Goal: Find specific page/section: Find specific page/section

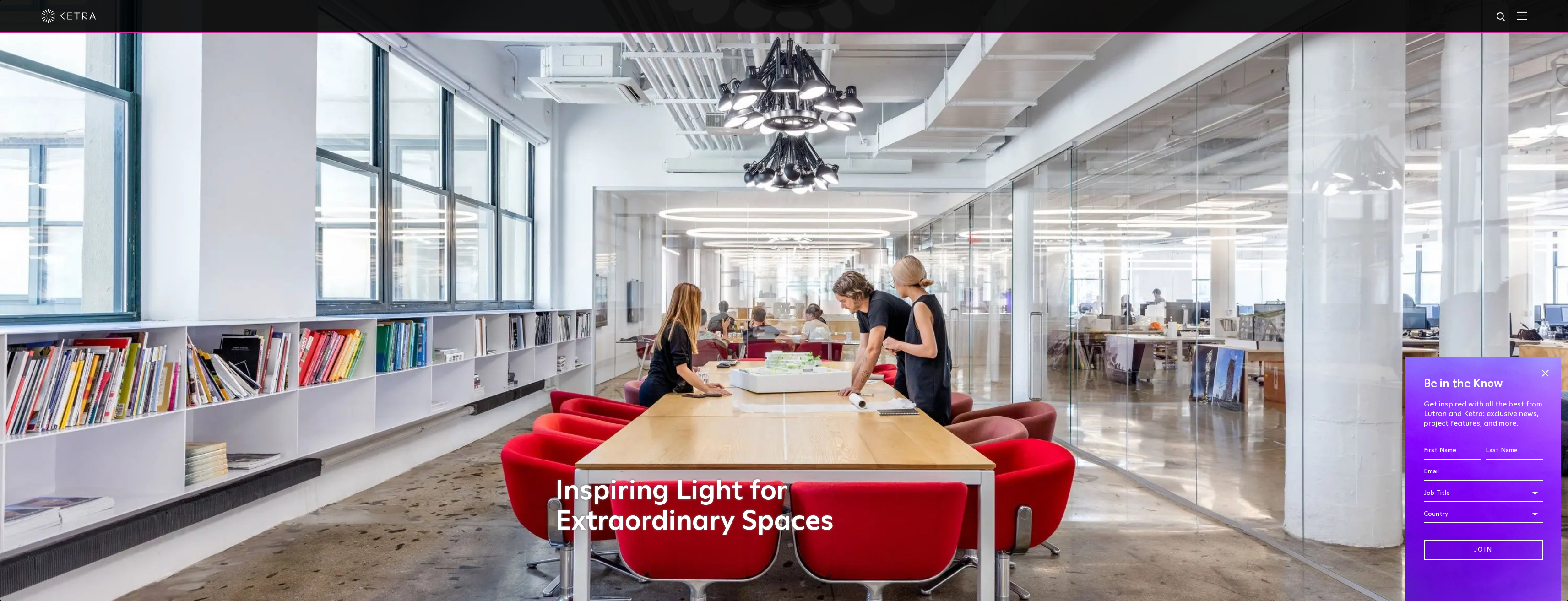
click at [1526, 13] on img at bounding box center [1522, 16] width 10 height 9
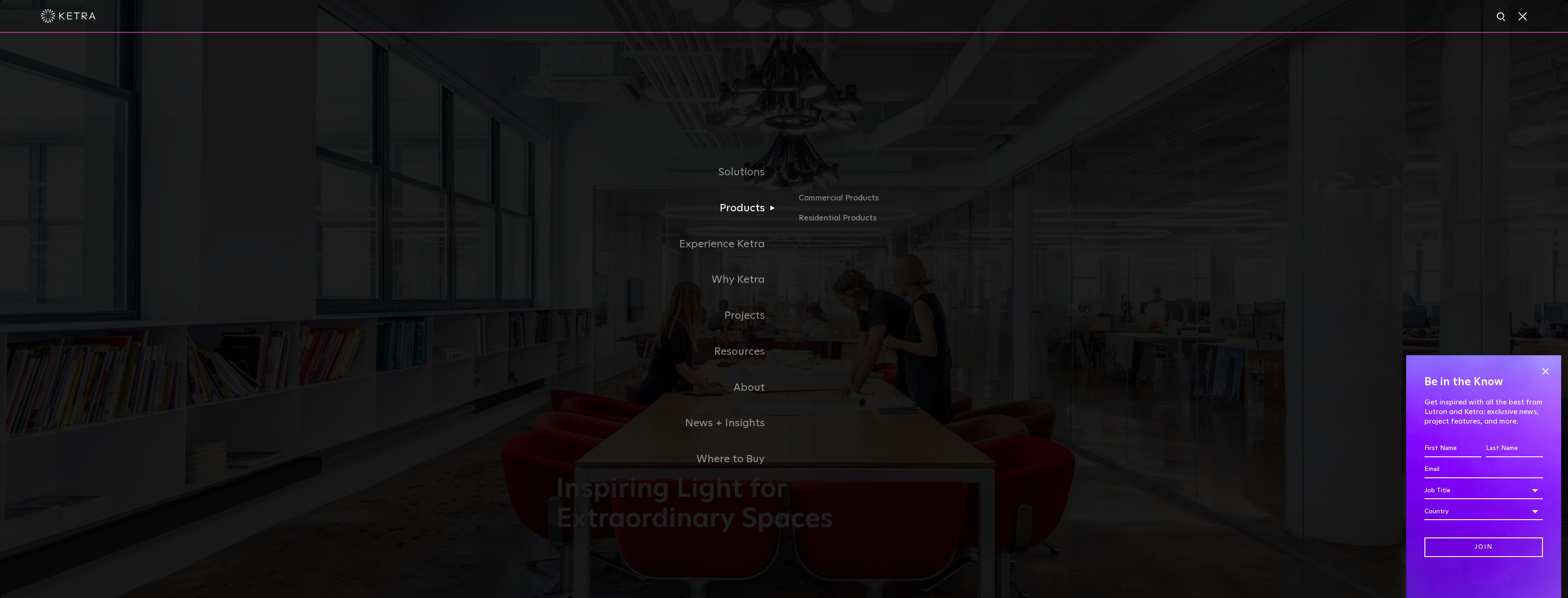
click at [751, 209] on link "Products" at bounding box center [670, 208] width 228 height 36
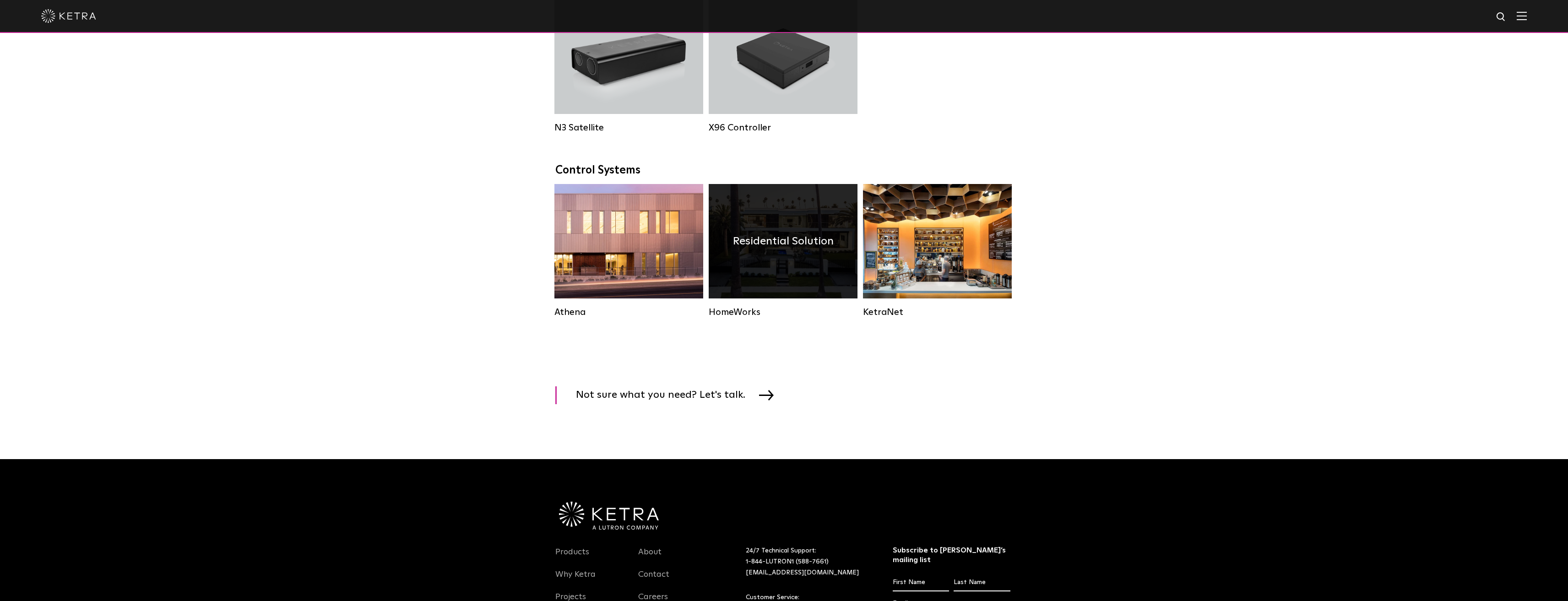
scroll to position [1236, 0]
click at [764, 273] on div "Residential Solution" at bounding box center [782, 240] width 149 height 114
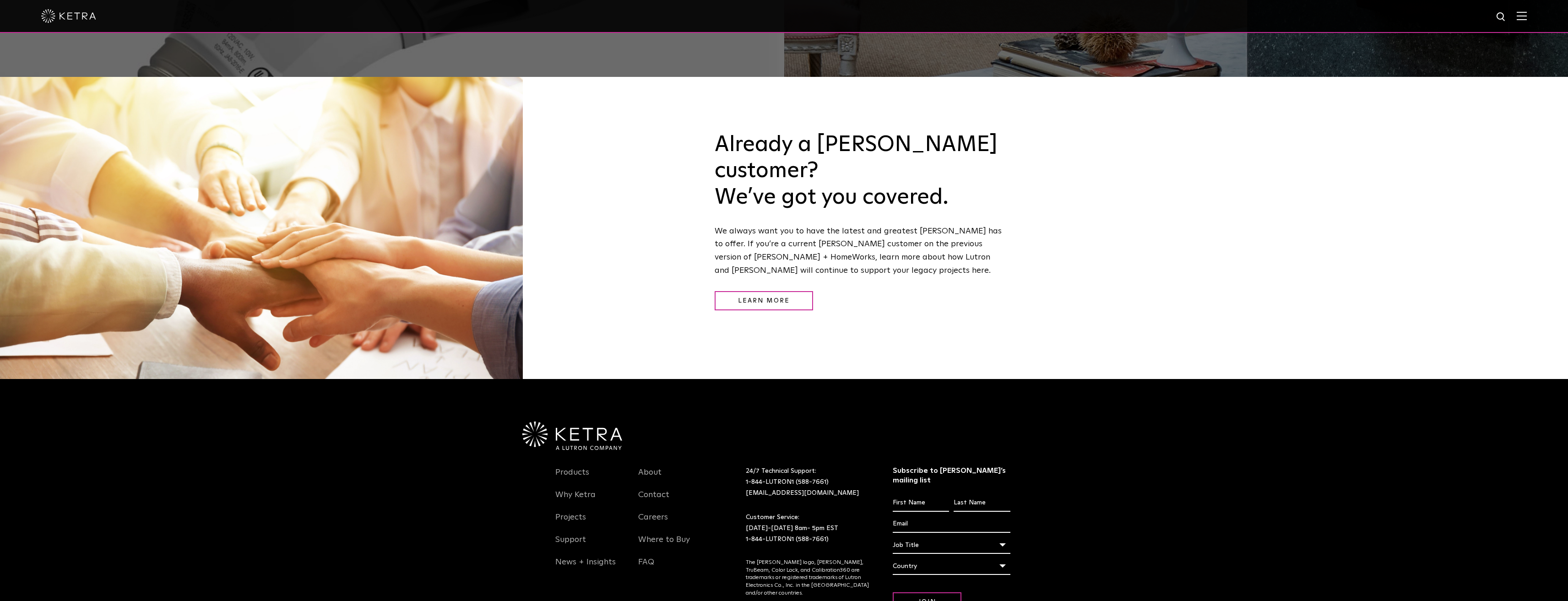
scroll to position [1452, 0]
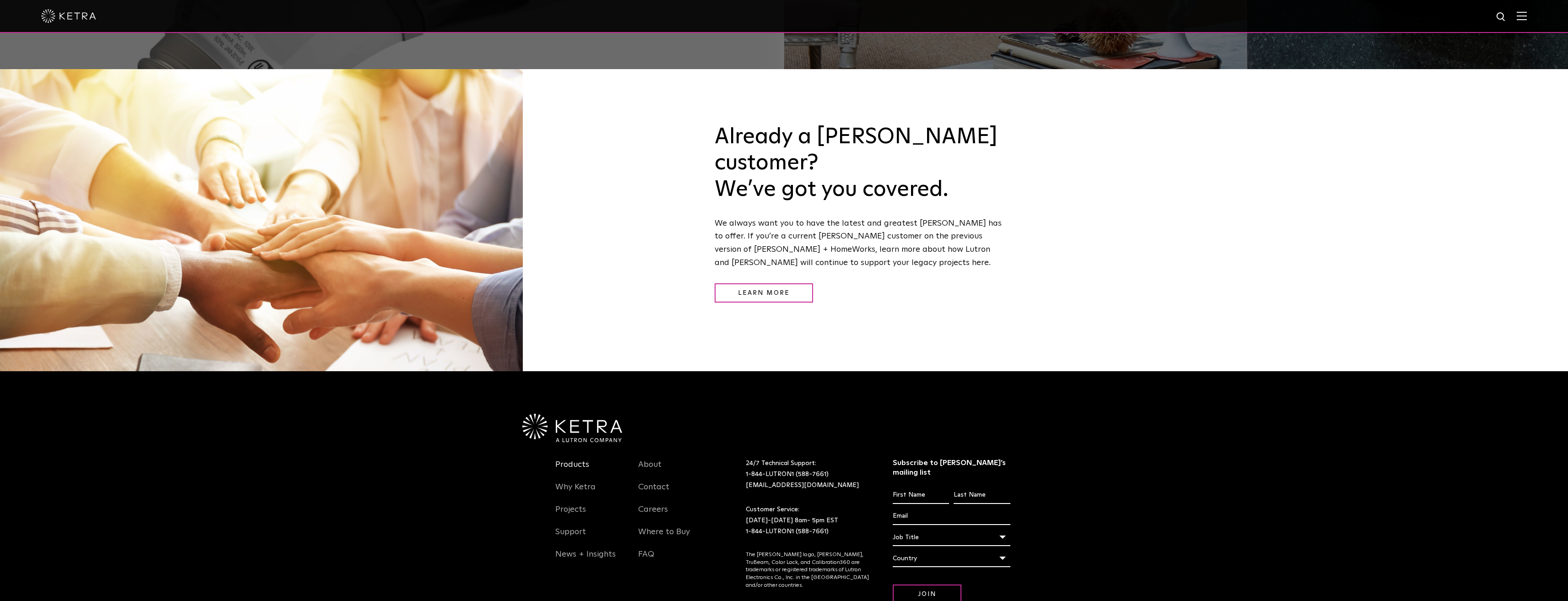
click at [566, 460] on link "Products" at bounding box center [572, 470] width 34 height 21
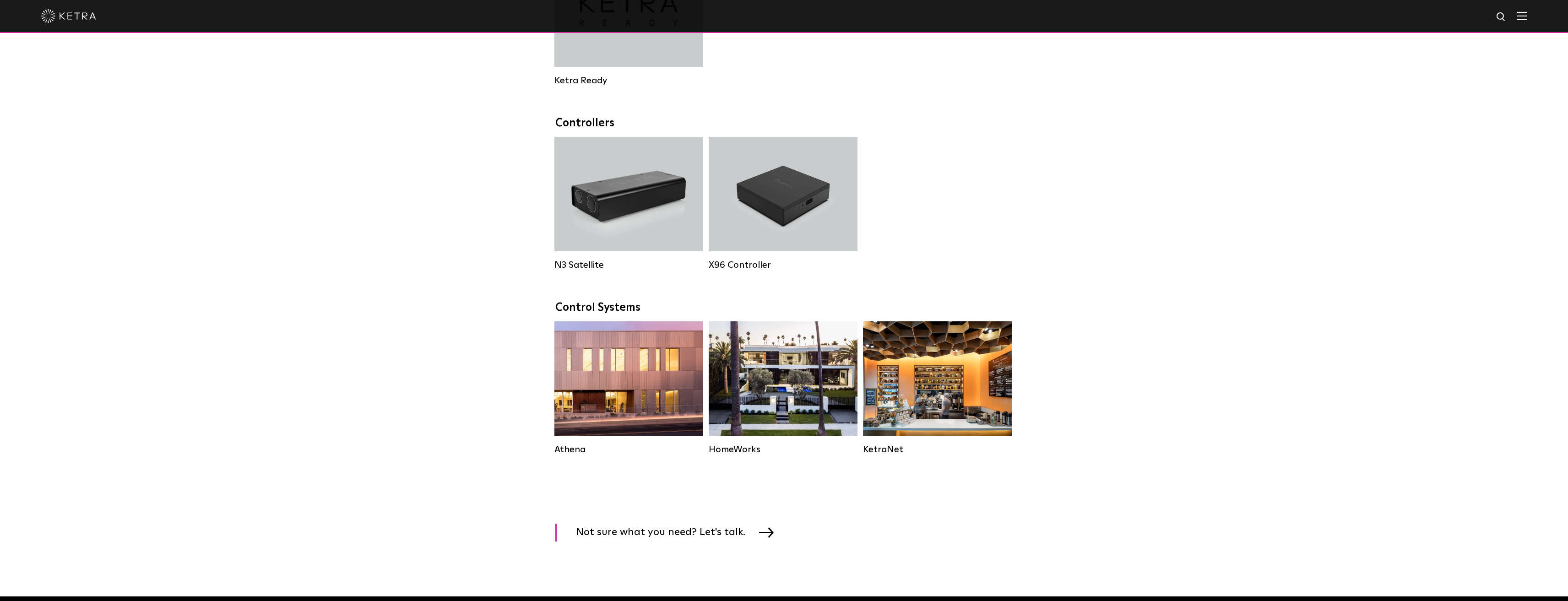
scroll to position [1098, 0]
